Goal: Information Seeking & Learning: Learn about a topic

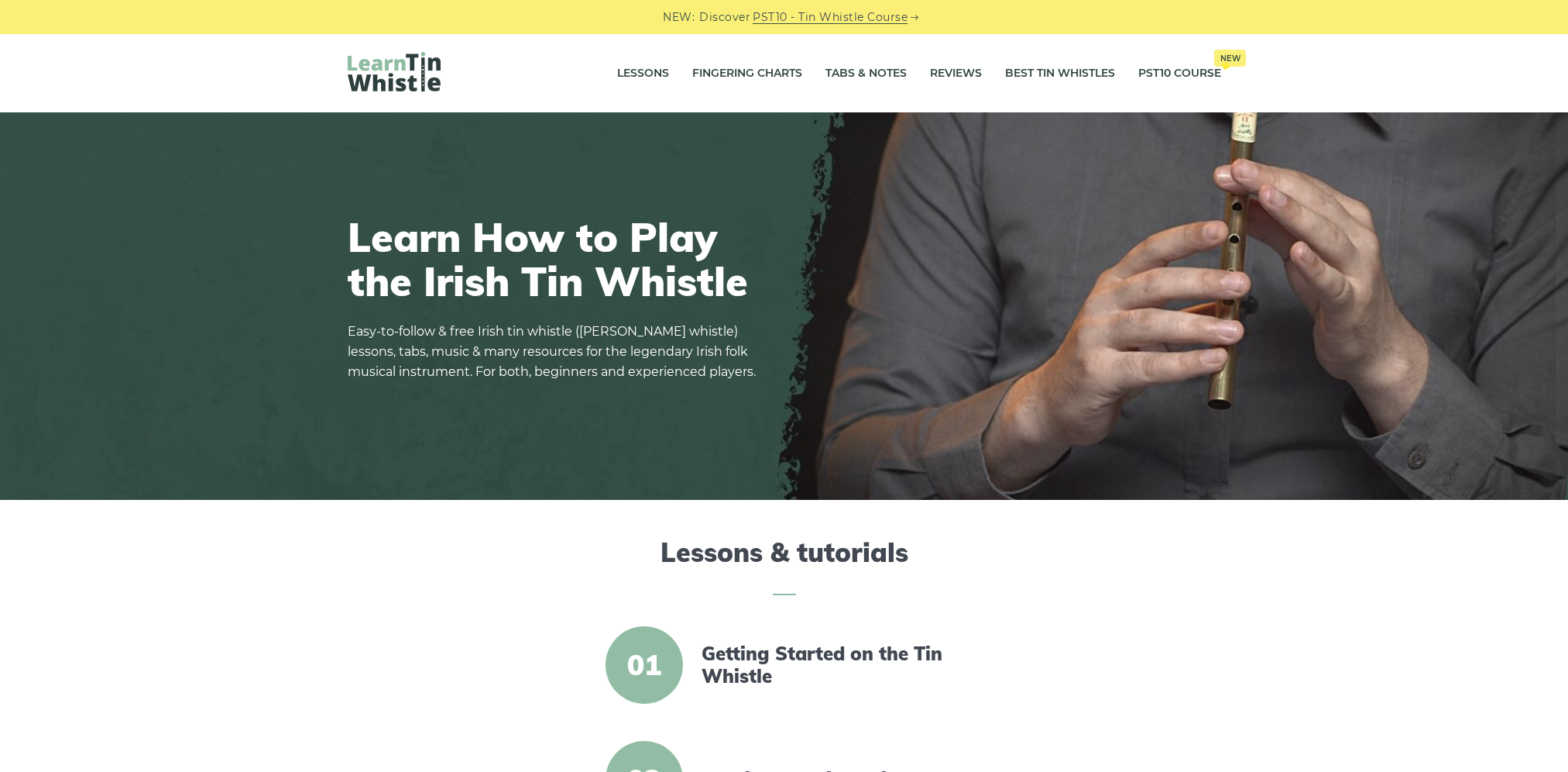
click at [879, 650] on link "Getting Started on the Tin Whistle" at bounding box center [835, 665] width 266 height 45
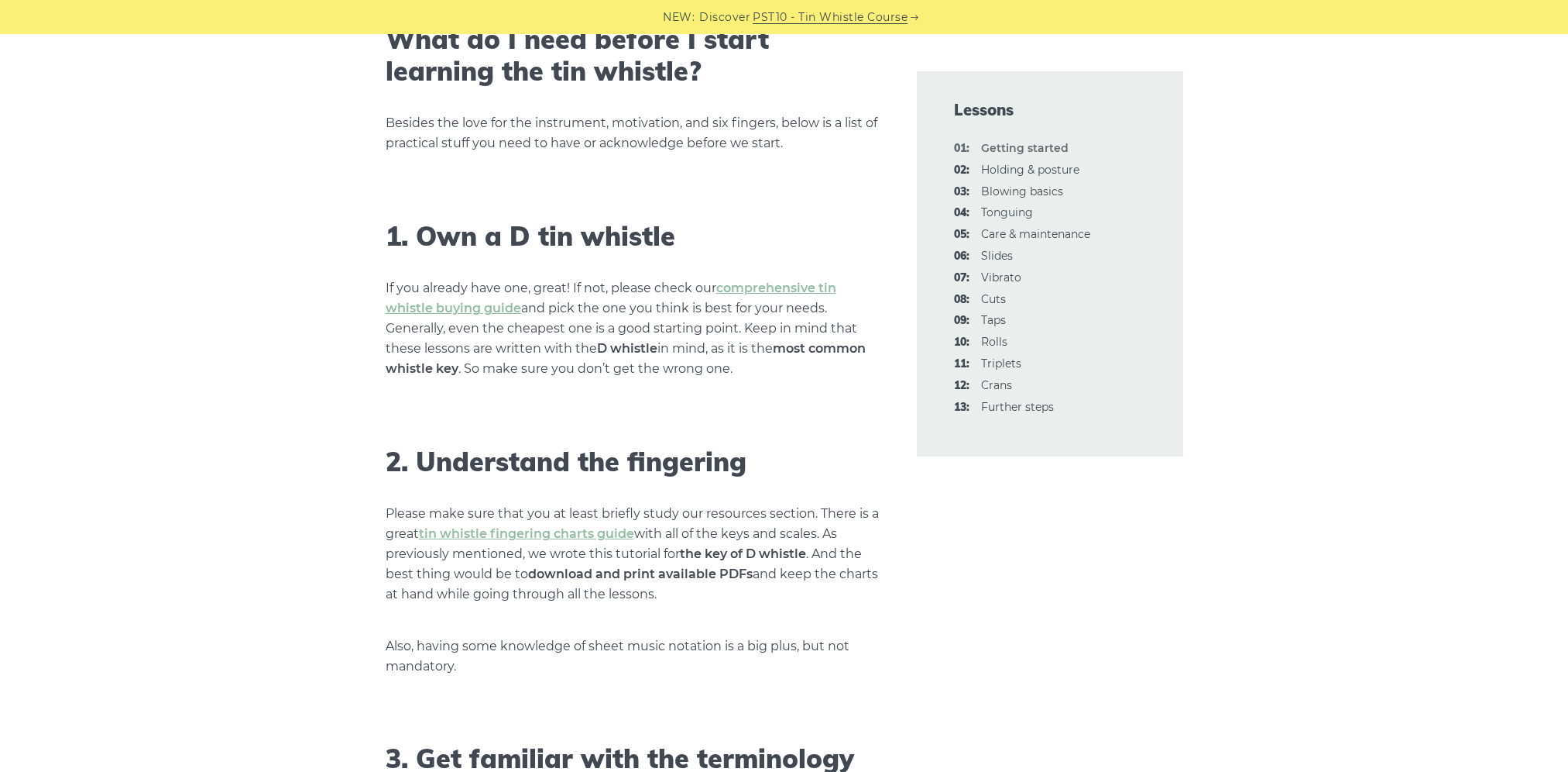
scroll to position [852, 0]
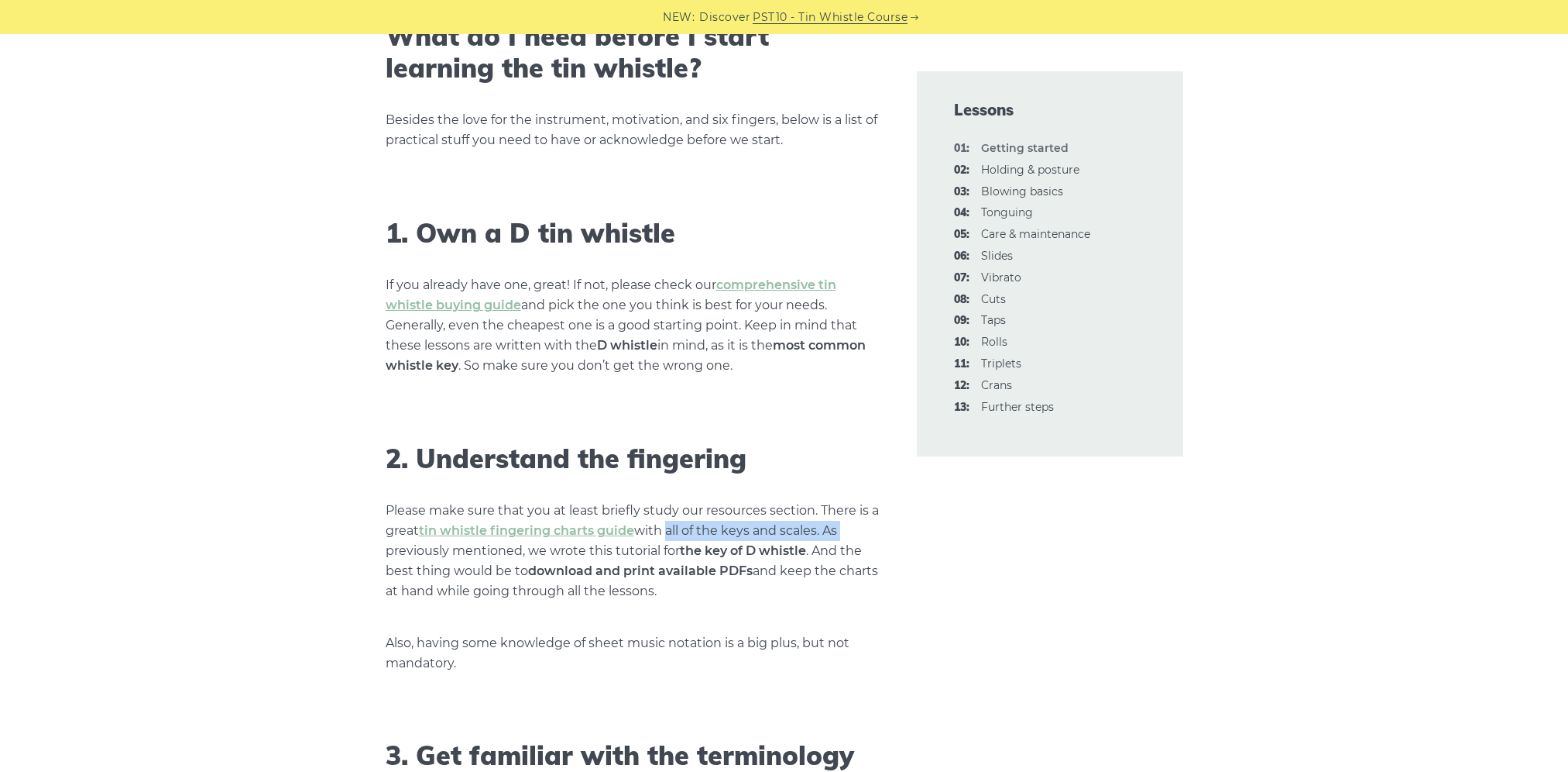
drag, startPoint x: 665, startPoint y: 527, endPoint x: 890, endPoint y: 524, distance: 225.0
drag, startPoint x: 393, startPoint y: 547, endPoint x: 867, endPoint y: 589, distance: 475.9
click at [867, 589] on p "Please make sure that you at least briefly study our resources section. There i…" at bounding box center [632, 551] width 494 height 100
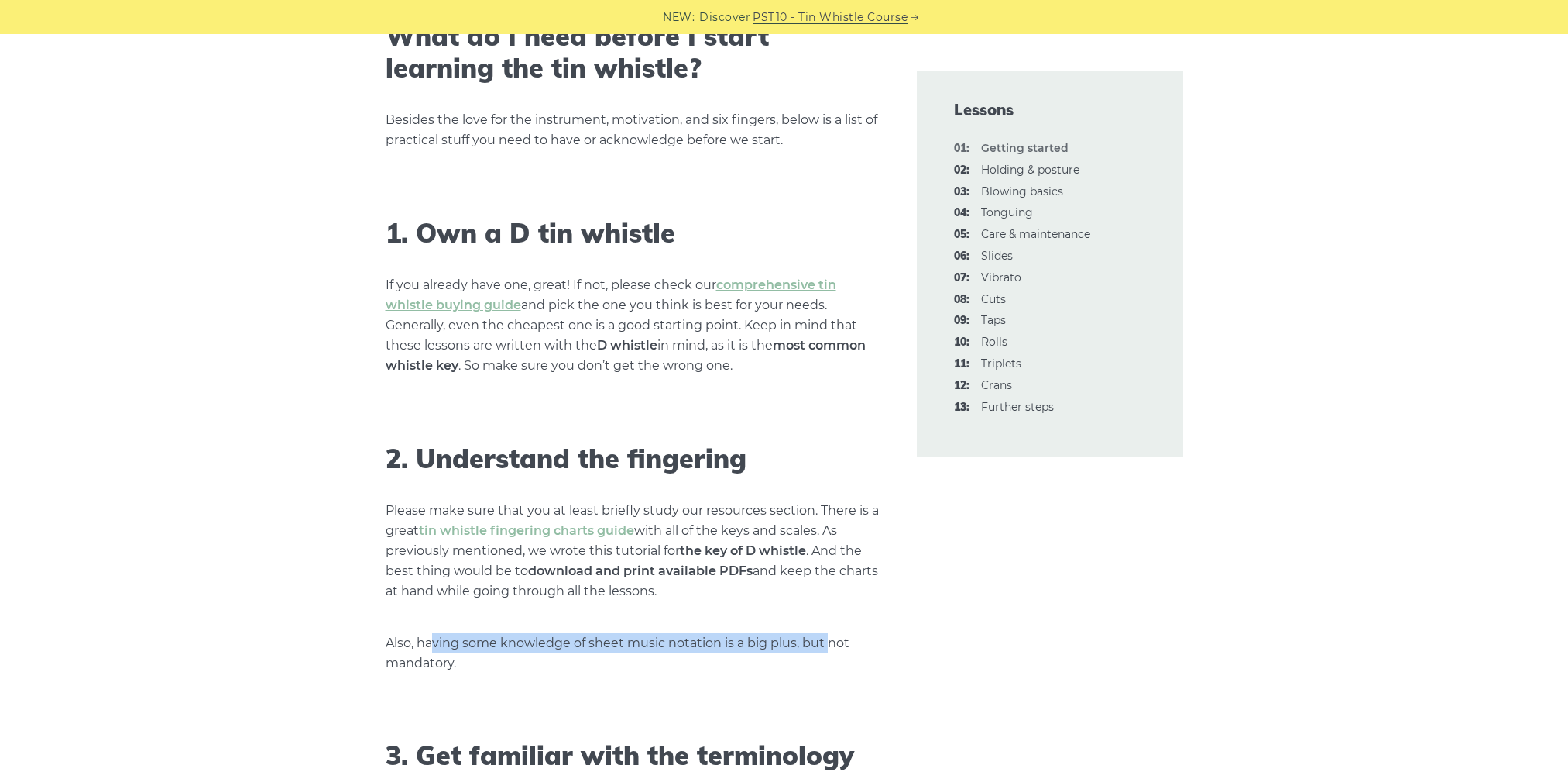
drag, startPoint x: 434, startPoint y: 645, endPoint x: 826, endPoint y: 643, distance: 392.0
click at [826, 643] on p "Also, having some knowledge of sheet music notation is a big plus, but not mand…" at bounding box center [632, 654] width 494 height 41
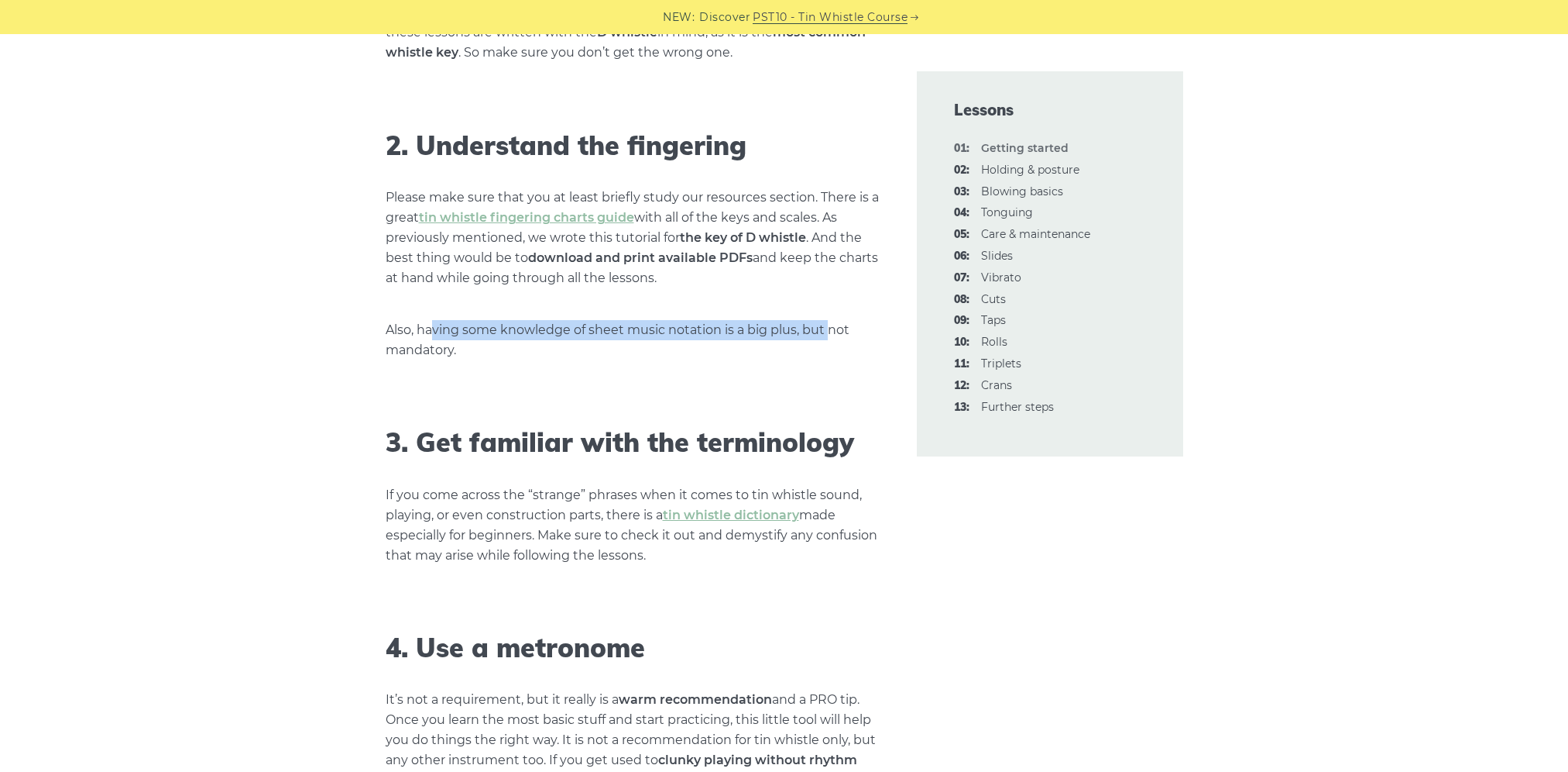
scroll to position [1162, 0]
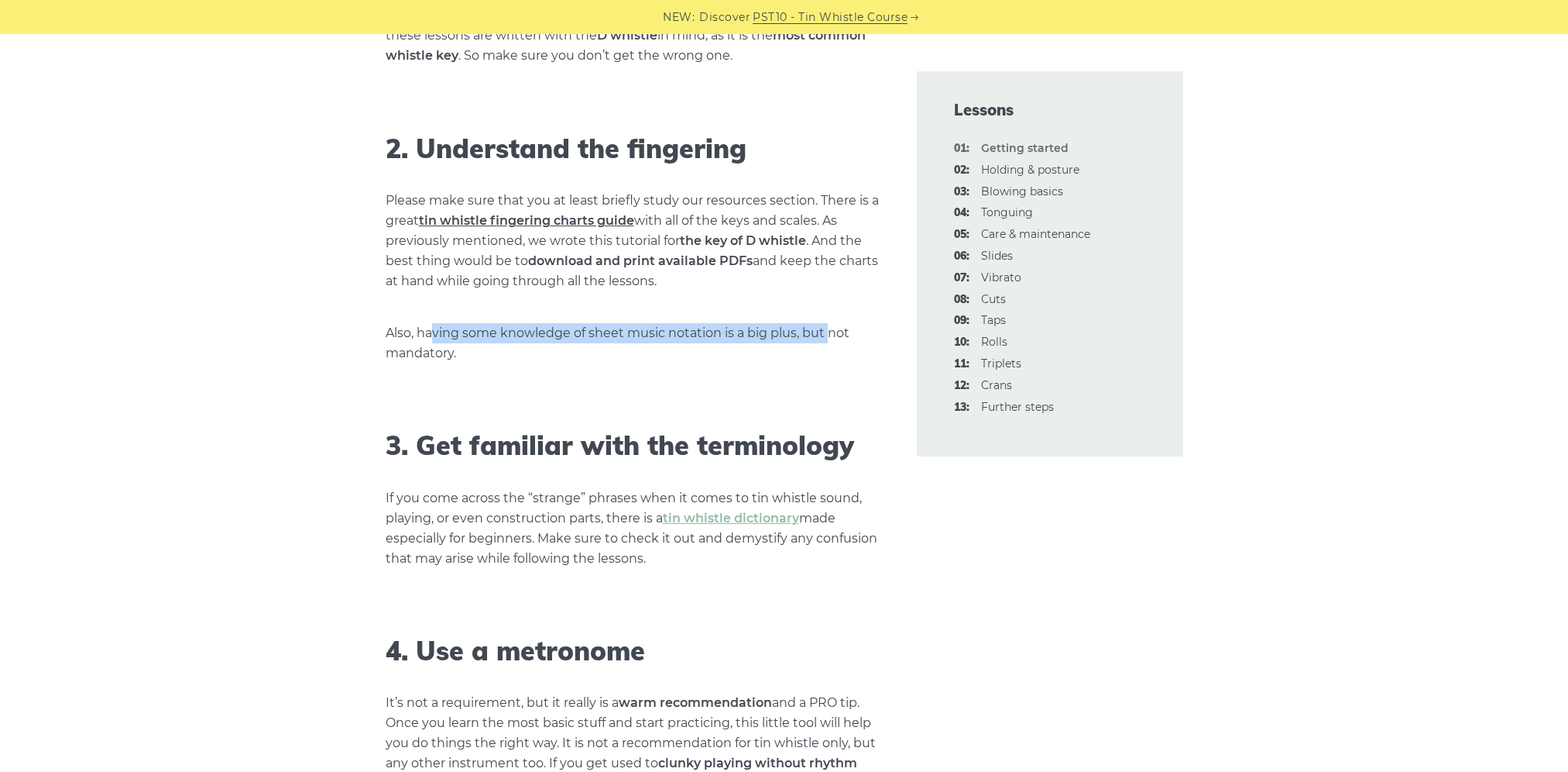
click at [591, 222] on link "tin whistle fingering charts guide" at bounding box center [526, 220] width 216 height 15
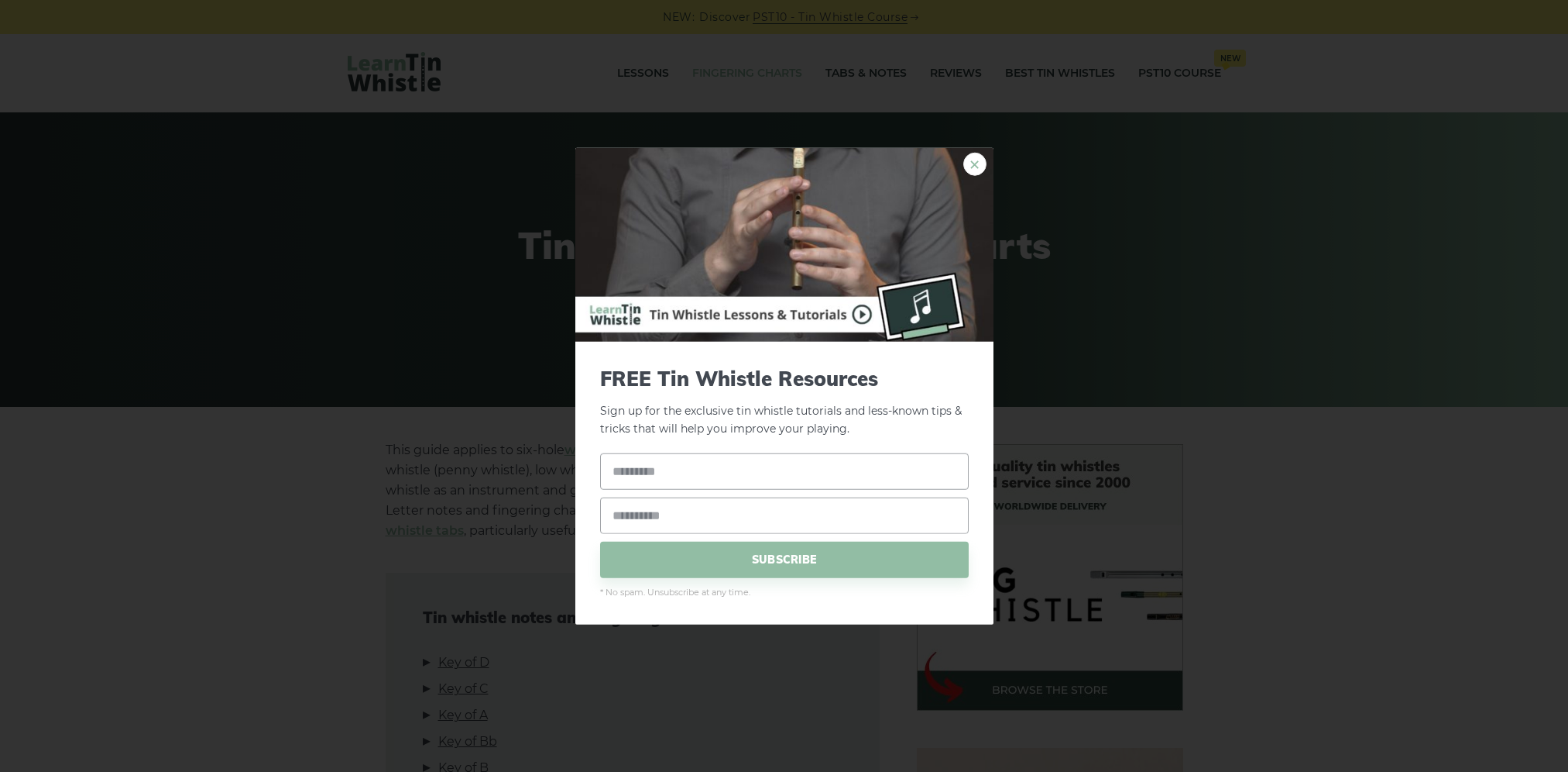
click at [980, 158] on link "×" at bounding box center [975, 164] width 23 height 23
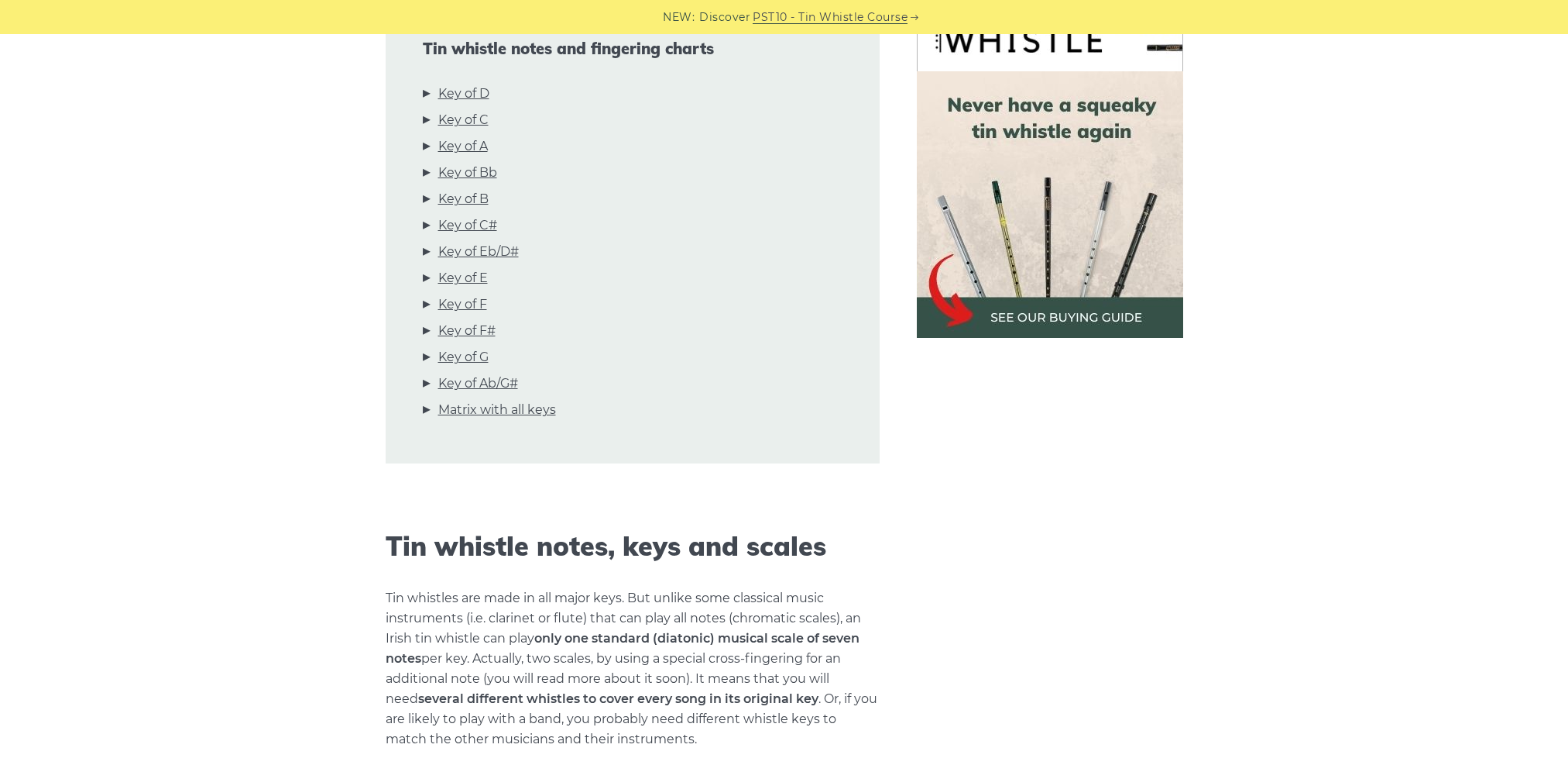
scroll to position [697, 0]
